Goal: Ask a question

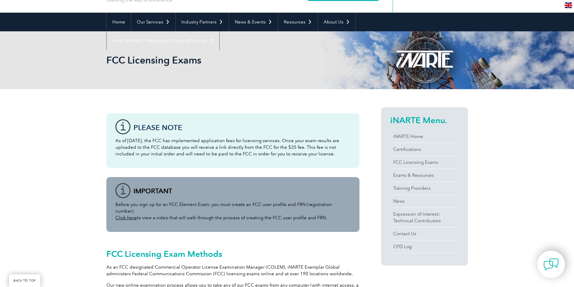
scroll to position [151, 0]
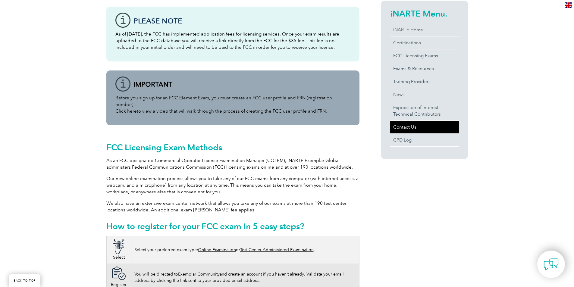
click at [405, 126] on link "Contact Us" at bounding box center [424, 127] width 69 height 13
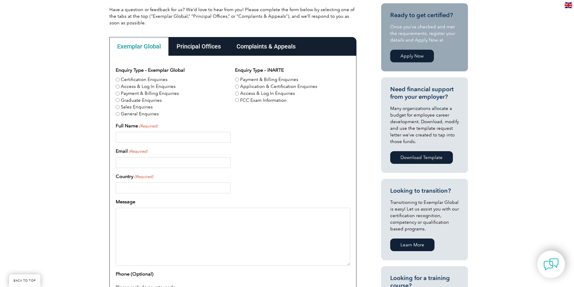
scroll to position [151, 0]
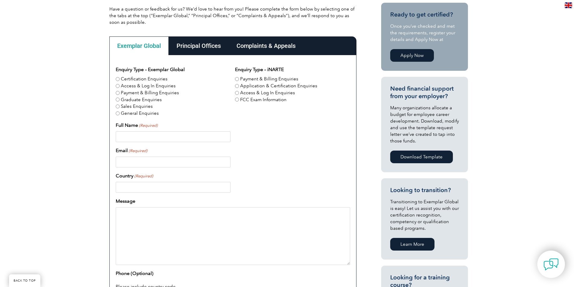
click at [150, 79] on label "Certification Enquiries" at bounding box center [144, 79] width 47 height 7
click at [120, 79] on input "Certification Enquiries" at bounding box center [118, 79] width 4 height 4
radio input "true"
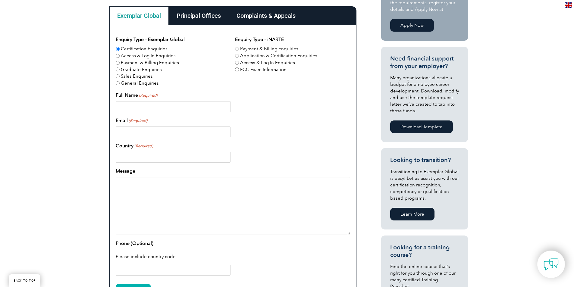
click at [192, 112] on div "Enquiry Type – Exemplar Global Certification Enquiries Access & Log In Enquirie…" at bounding box center [233, 156] width 235 height 240
click at [196, 109] on input "Full Name (Required)" at bounding box center [173, 106] width 115 height 11
type input "[PERSON_NAME]"
type input "[EMAIL_ADDRESS][DOMAIN_NAME]"
type input "[GEOGRAPHIC_DATA]"
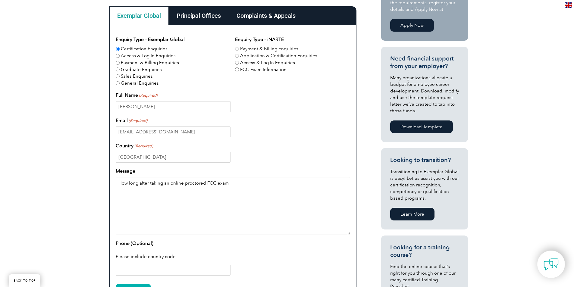
type textarea "How long after taking an online proctored FCC exam"
click at [237, 70] on input "FCC Exam Information" at bounding box center [237, 70] width 4 height 4
radio input "true"
click at [270, 183] on textarea "How long after taking an online proctored FCC exam" at bounding box center [233, 206] width 235 height 58
click at [307, 183] on textarea "How long after taking an online proctored FCC exam will it take to recieve my r…" at bounding box center [233, 206] width 235 height 58
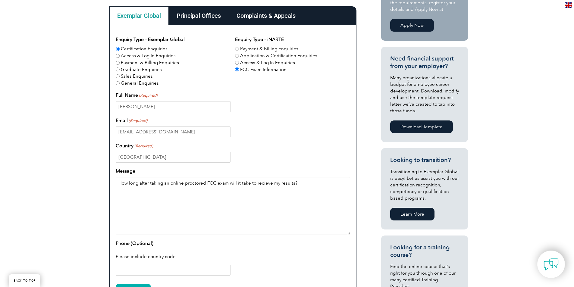
click at [307, 183] on textarea "How long after taking an online proctored FCC exam will it take to recieve my r…" at bounding box center [233, 206] width 235 height 58
paste textarea "Proof of Passing Certificate"
click at [175, 192] on textarea "How long after taking an online proctored FCC exam will it take to receive my r…" at bounding box center [233, 206] width 235 height 58
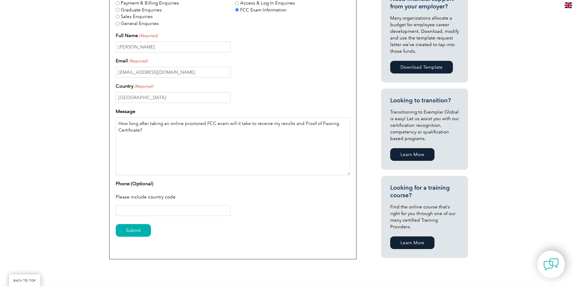
scroll to position [241, 0]
type textarea "How long after taking an online proctored FCC exam will it take to receive my r…"
click at [177, 211] on input "Phone (Optional)" at bounding box center [173, 210] width 115 height 11
click at [244, 218] on div "Submit" at bounding box center [233, 230] width 235 height 26
drag, startPoint x: 146, startPoint y: 130, endPoint x: 113, endPoint y: 123, distance: 33.0
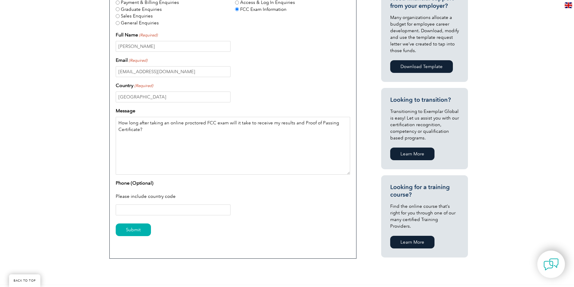
click at [113, 123] on div "Enquiry Type – Exemplar Global Certification Enquiries Access & Log In Enquirie…" at bounding box center [232, 112] width 247 height 294
click at [134, 124] on textarea "How long after taking an online proctored FCC exam will it take to receive my r…" at bounding box center [233, 146] width 235 height 58
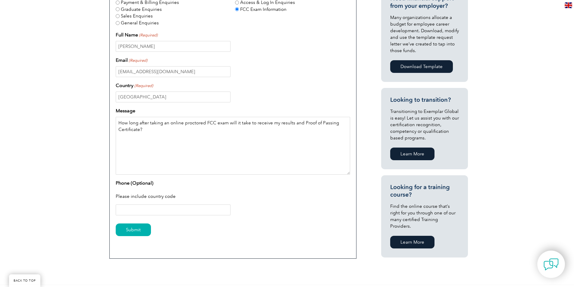
click at [165, 144] on textarea "How long after taking an online proctored FCC exam will it take to receive my r…" at bounding box center [233, 146] width 235 height 58
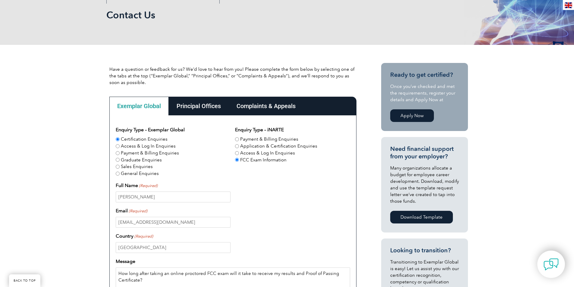
scroll to position [211, 0]
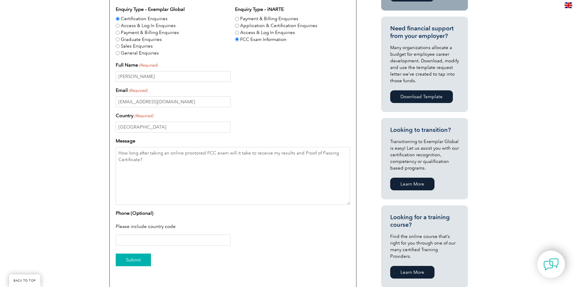
click at [141, 261] on input "Submit" at bounding box center [133, 260] width 35 height 13
